Goal: Information Seeking & Learning: Learn about a topic

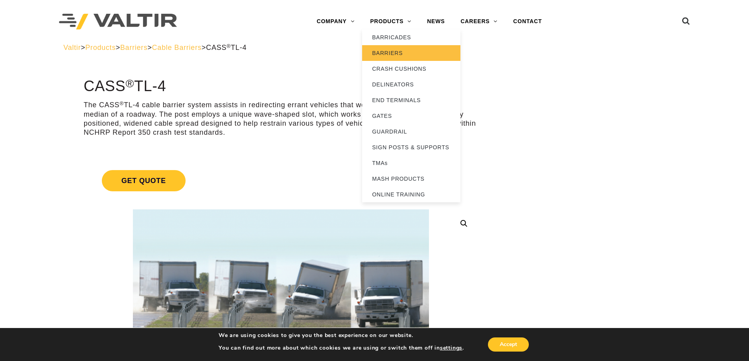
click at [399, 55] on link "BARRIERS" at bounding box center [411, 53] width 98 height 16
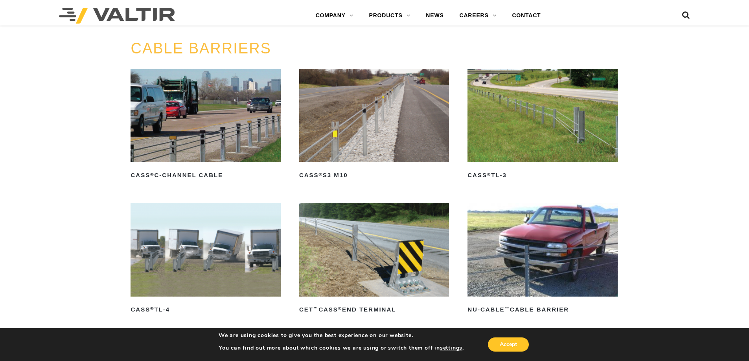
scroll to position [433, 0]
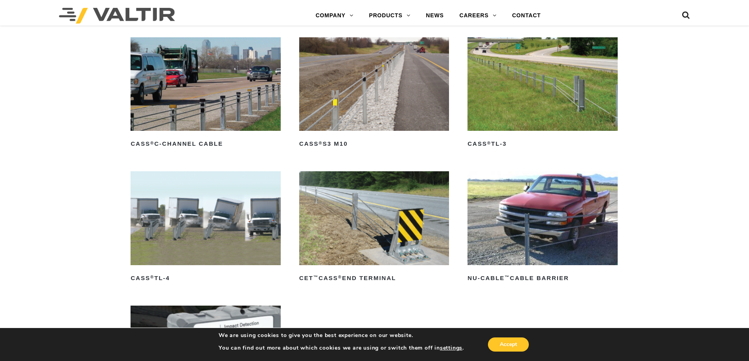
click at [513, 108] on img at bounding box center [543, 84] width 150 height 94
click at [392, 100] on img at bounding box center [374, 84] width 150 height 94
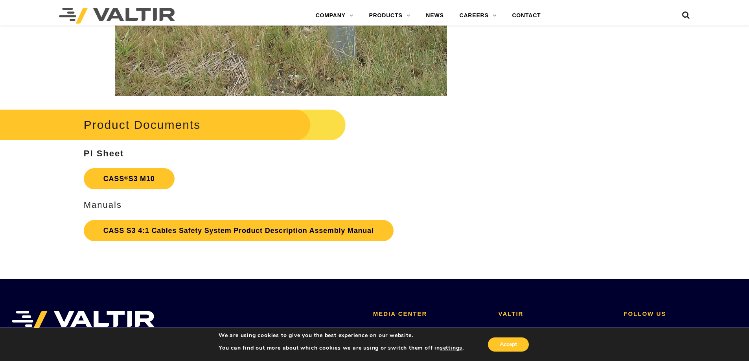
scroll to position [1730, 0]
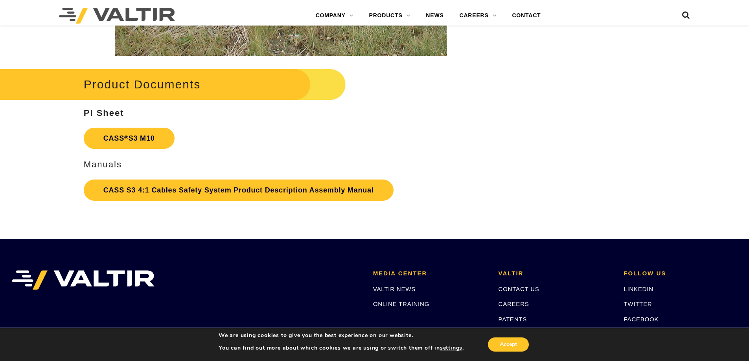
click at [134, 153] on p "CASS ® S3 M10" at bounding box center [281, 138] width 394 height 29
click at [125, 136] on sup "®" at bounding box center [126, 137] width 4 height 6
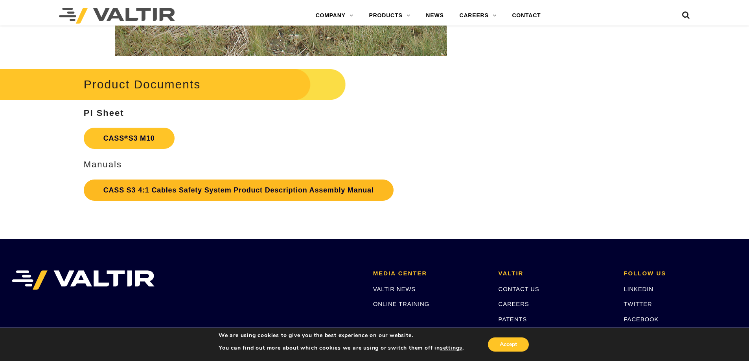
click at [205, 192] on link "CASS S3 4:1 Cables Safety System Product Description Assembly Manual" at bounding box center [239, 190] width 310 height 21
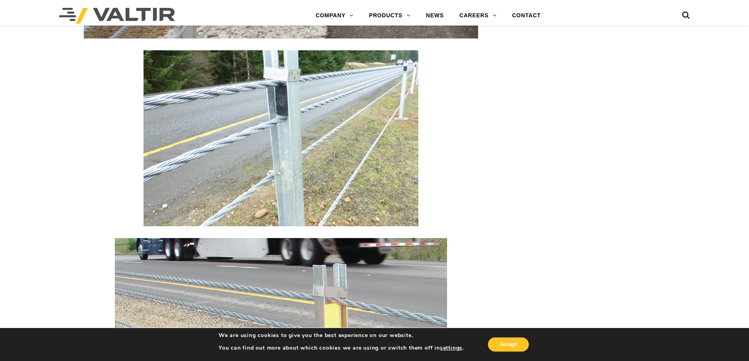
scroll to position [1140, 0]
